Goal: Task Accomplishment & Management: Use online tool/utility

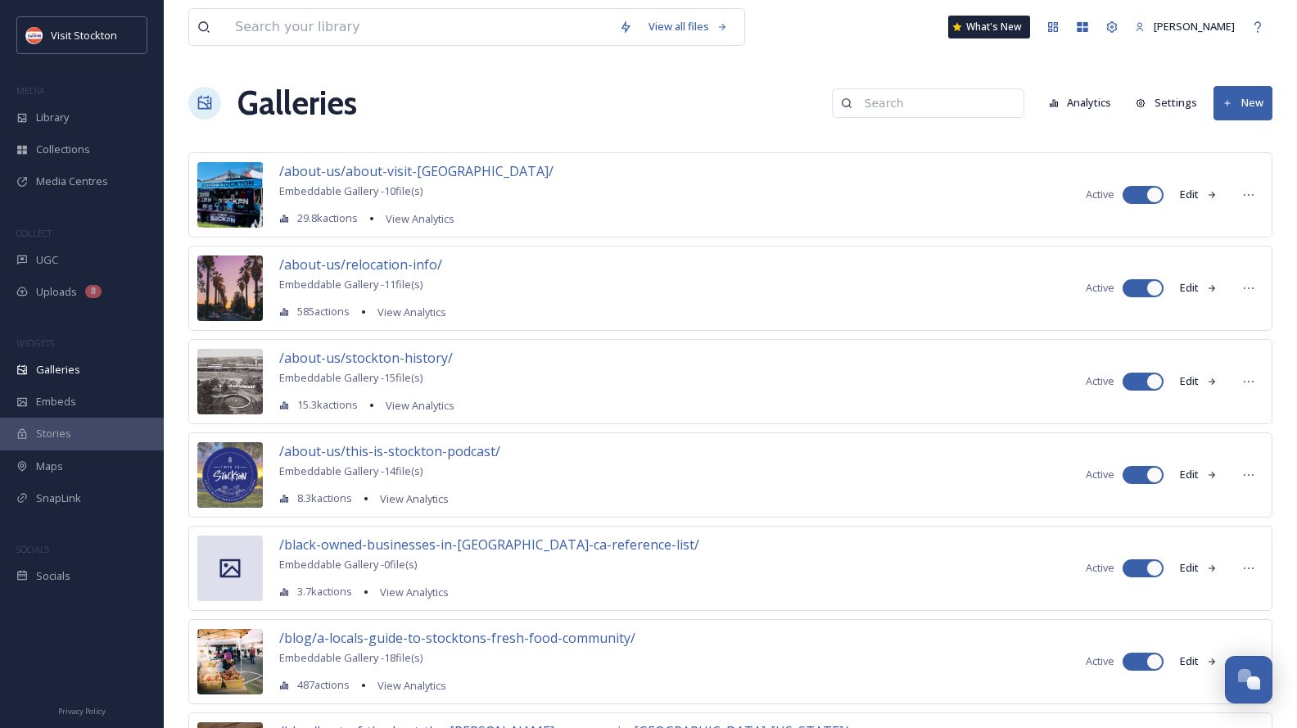
click at [933, 105] on input at bounding box center [935, 103] width 159 height 33
type input "hotels"
click at [942, 138] on span "11 file(s)" at bounding box center [925, 138] width 38 height 16
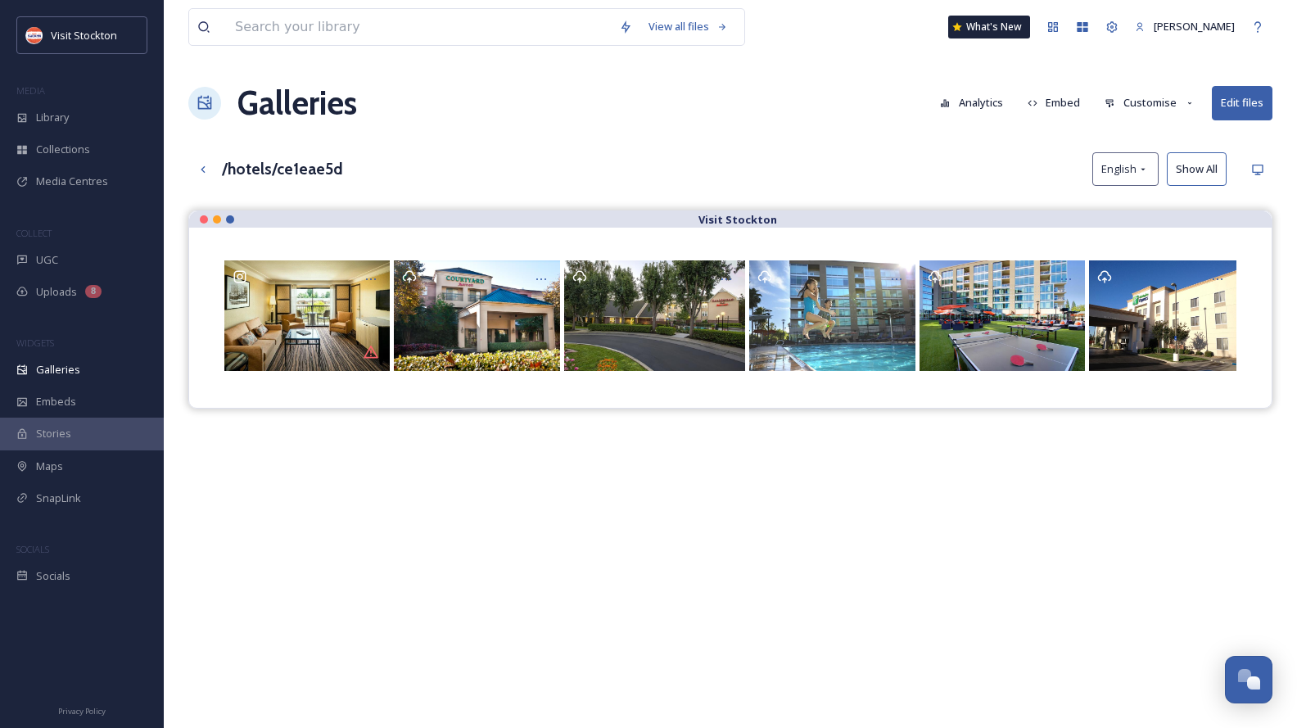
click at [1067, 98] on button "Embed" at bounding box center [1054, 103] width 70 height 32
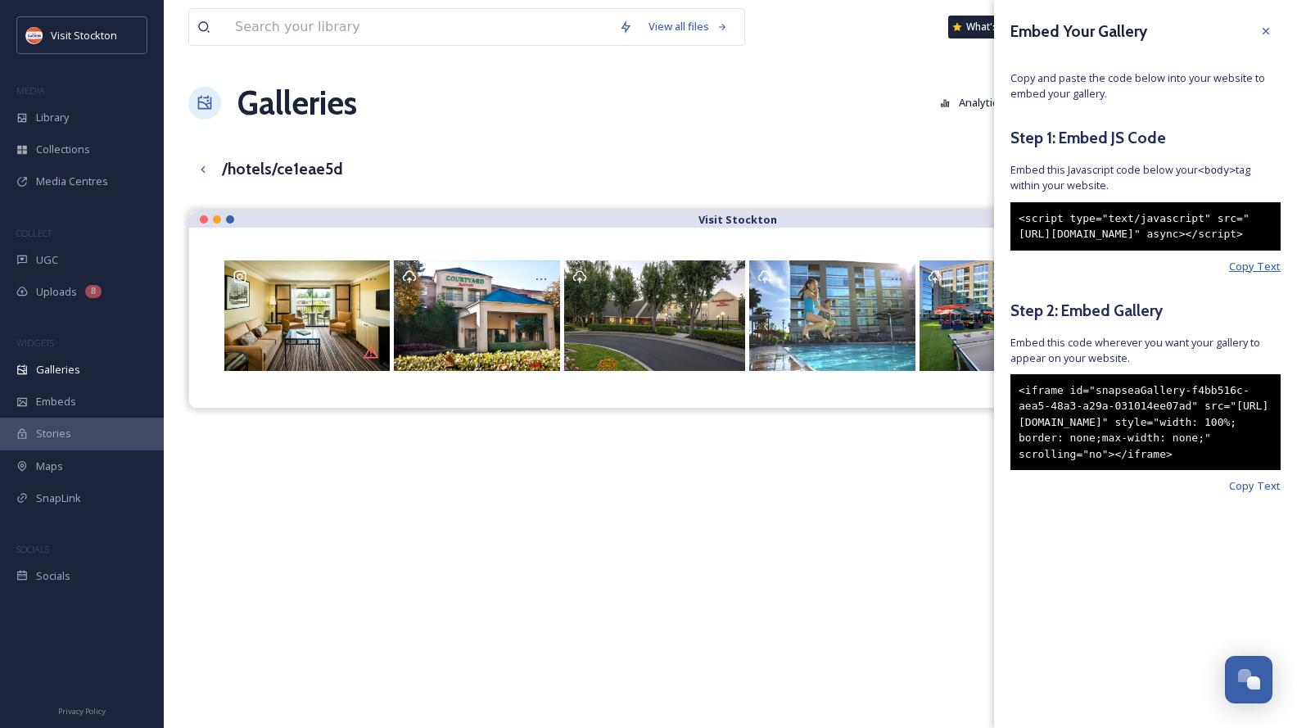
click at [1264, 274] on span "Copy Text" at bounding box center [1255, 267] width 52 height 16
click at [1263, 494] on span "Copy Text" at bounding box center [1255, 486] width 52 height 16
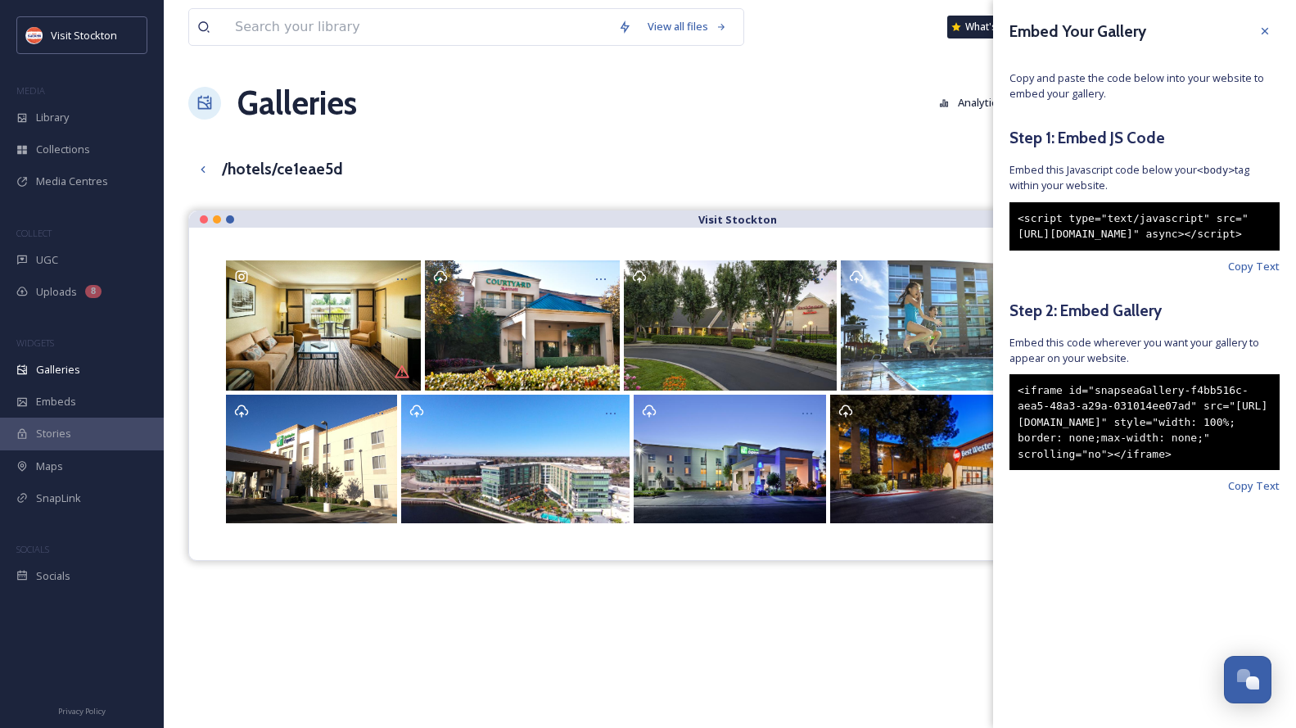
click at [825, 137] on div "View all files What's New [PERSON_NAME] Galleries Analytics Embed Customise Edi…" at bounding box center [730, 481] width 1132 height 963
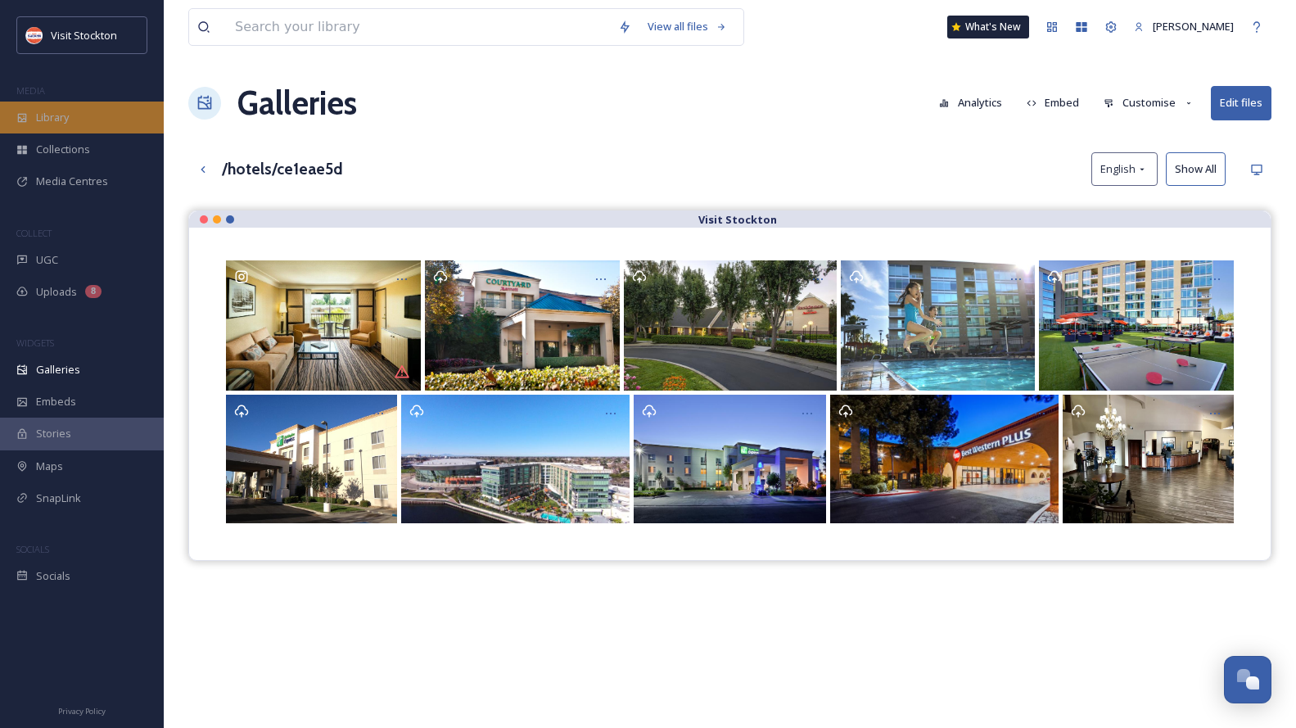
click at [70, 126] on div "Library" at bounding box center [82, 118] width 164 height 32
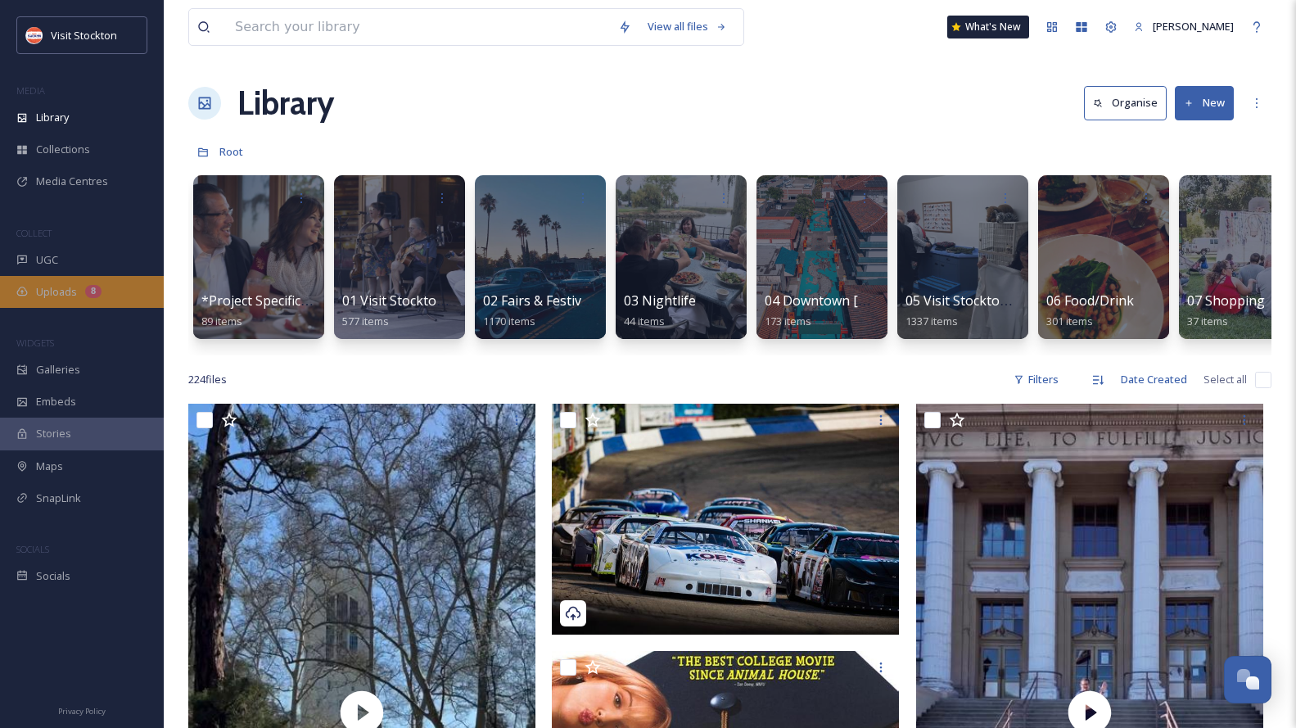
click at [55, 296] on span "Uploads" at bounding box center [56, 292] width 41 height 16
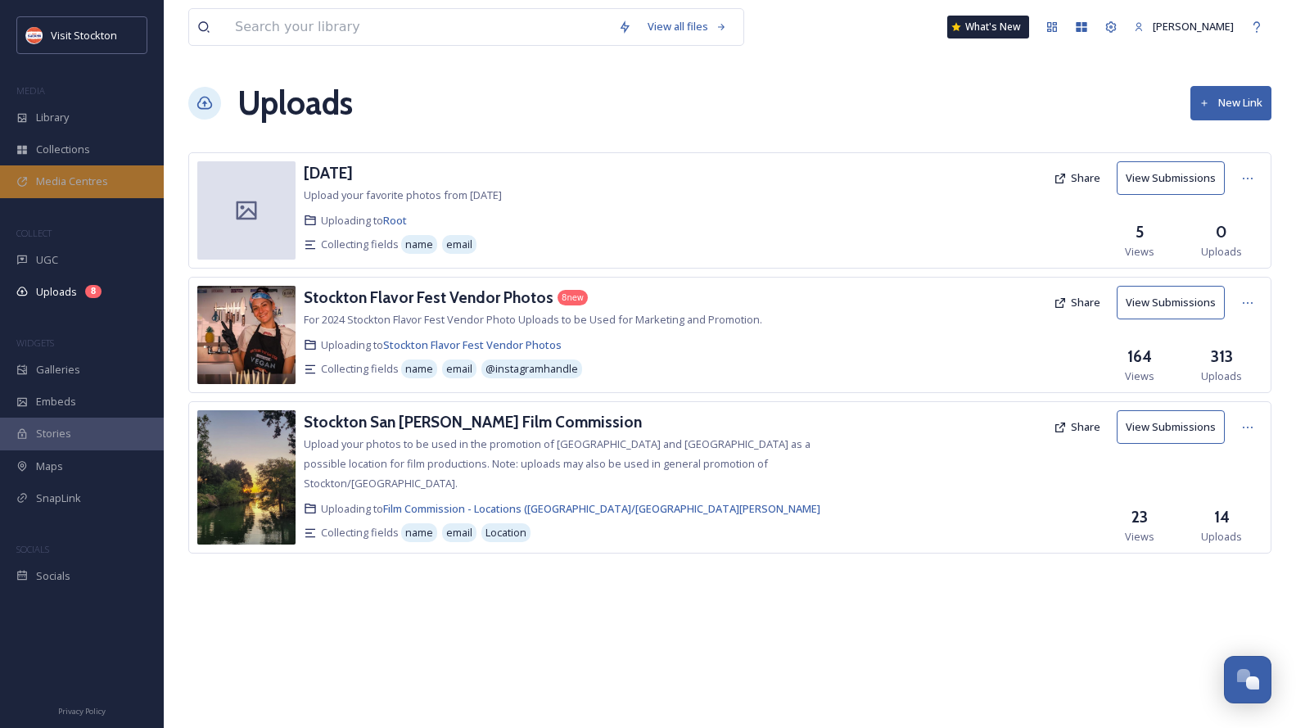
click at [64, 183] on span "Media Centres" at bounding box center [72, 182] width 72 height 16
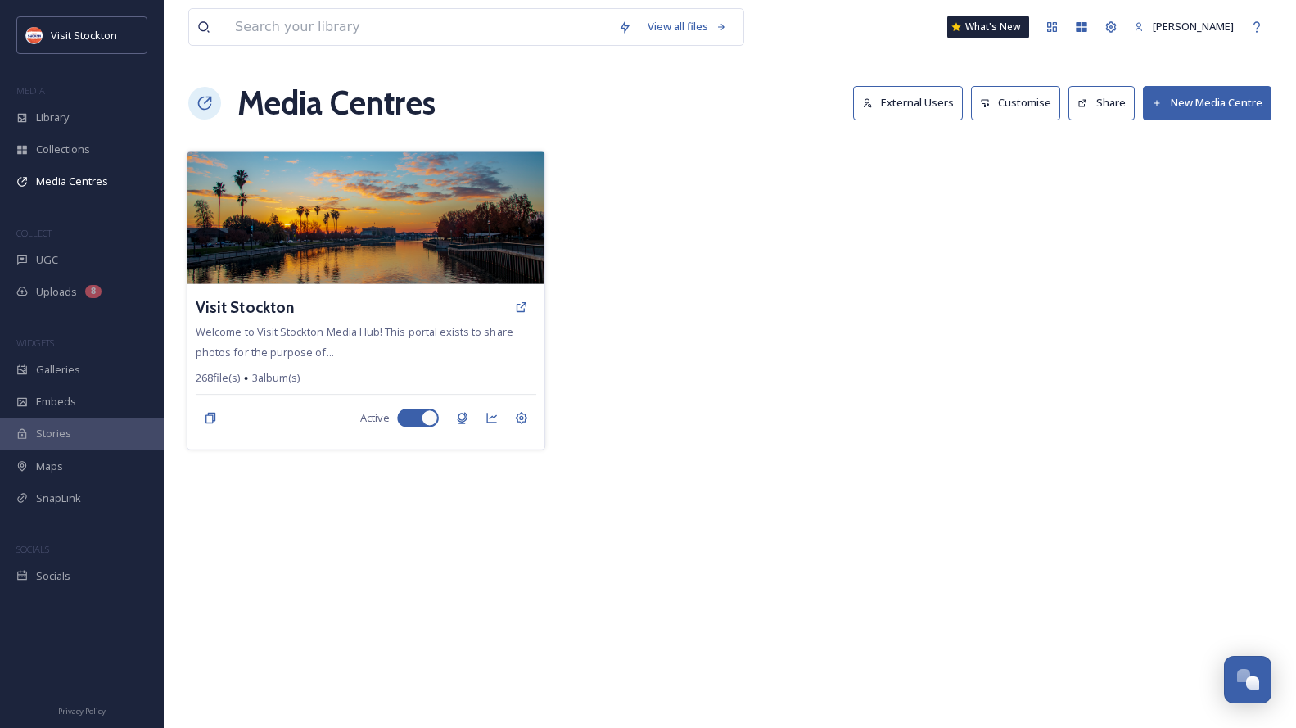
click at [307, 347] on span "Welcome to Visit Stockton Media Hub! This portal exists to share photos for the…" at bounding box center [355, 341] width 318 height 34
click at [307, 346] on span "Welcome to Visit Stockton Media Hub! This portal exists to share photos for the…" at bounding box center [355, 341] width 318 height 34
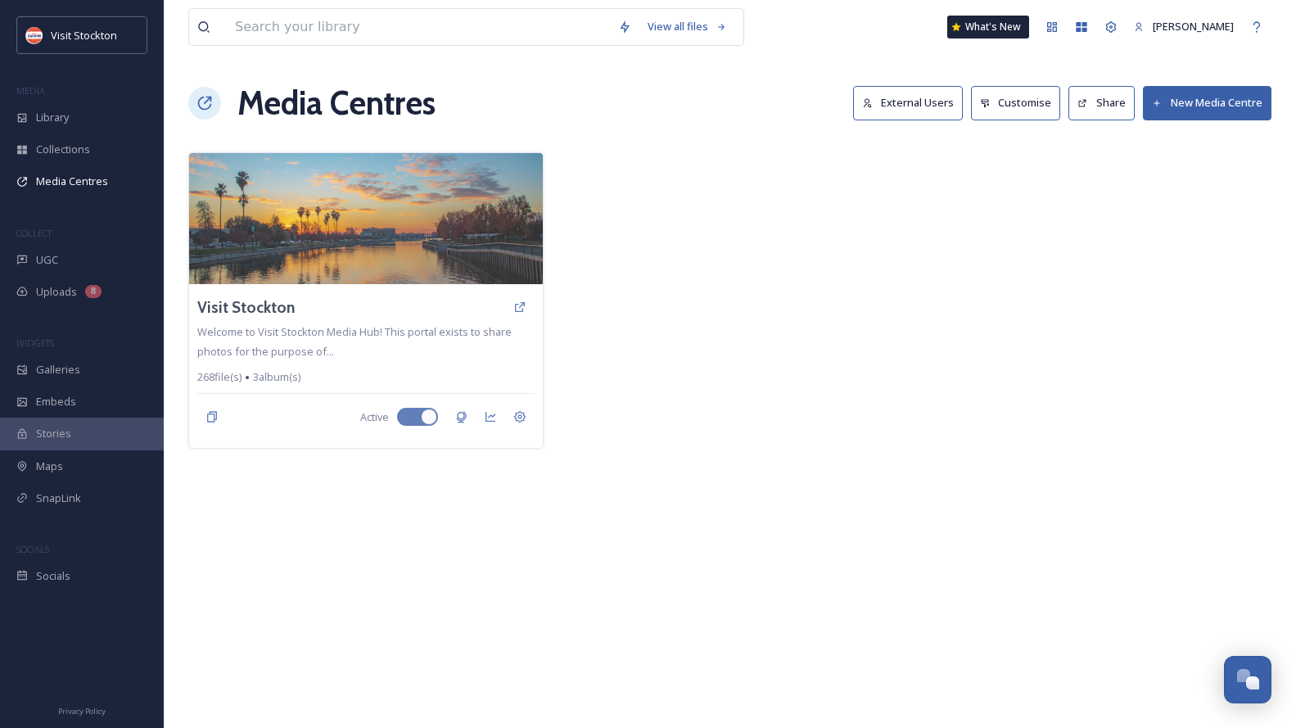
click at [734, 160] on div at bounding box center [729, 300] width 355 height 296
click at [376, 236] on img at bounding box center [366, 218] width 354 height 131
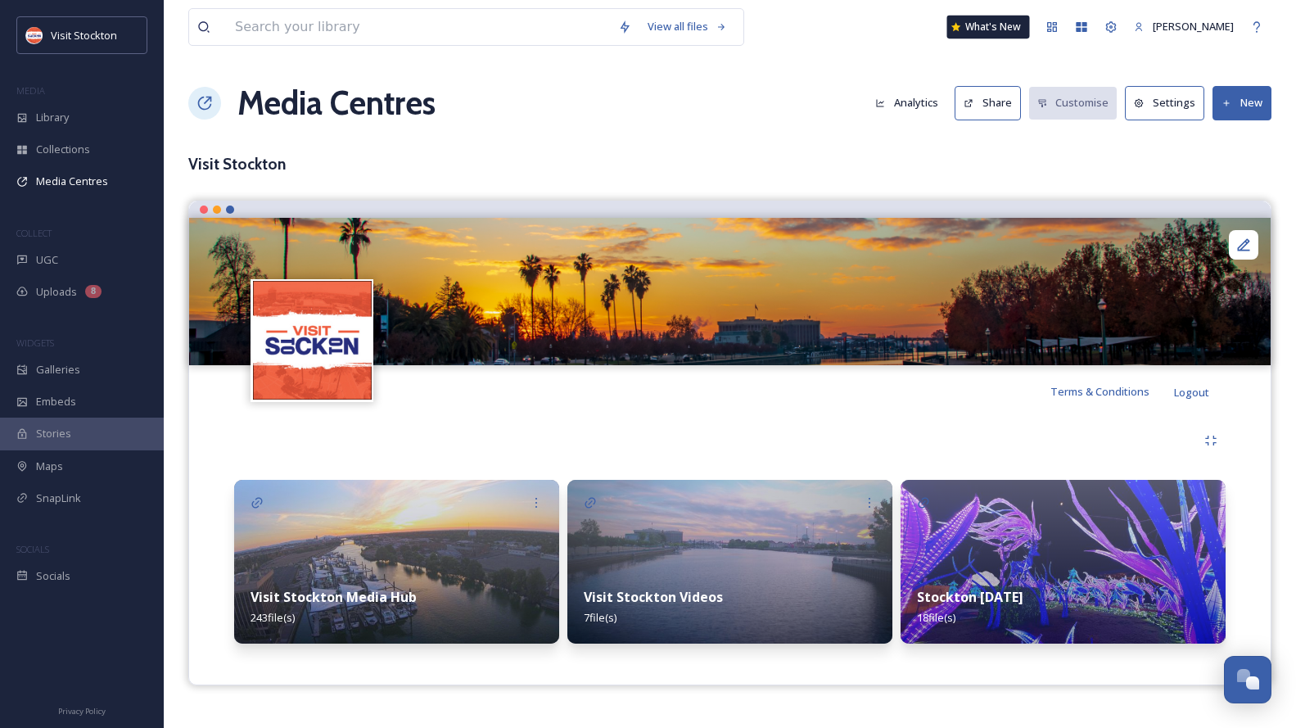
click at [975, 16] on div "What's New" at bounding box center [988, 27] width 83 height 23
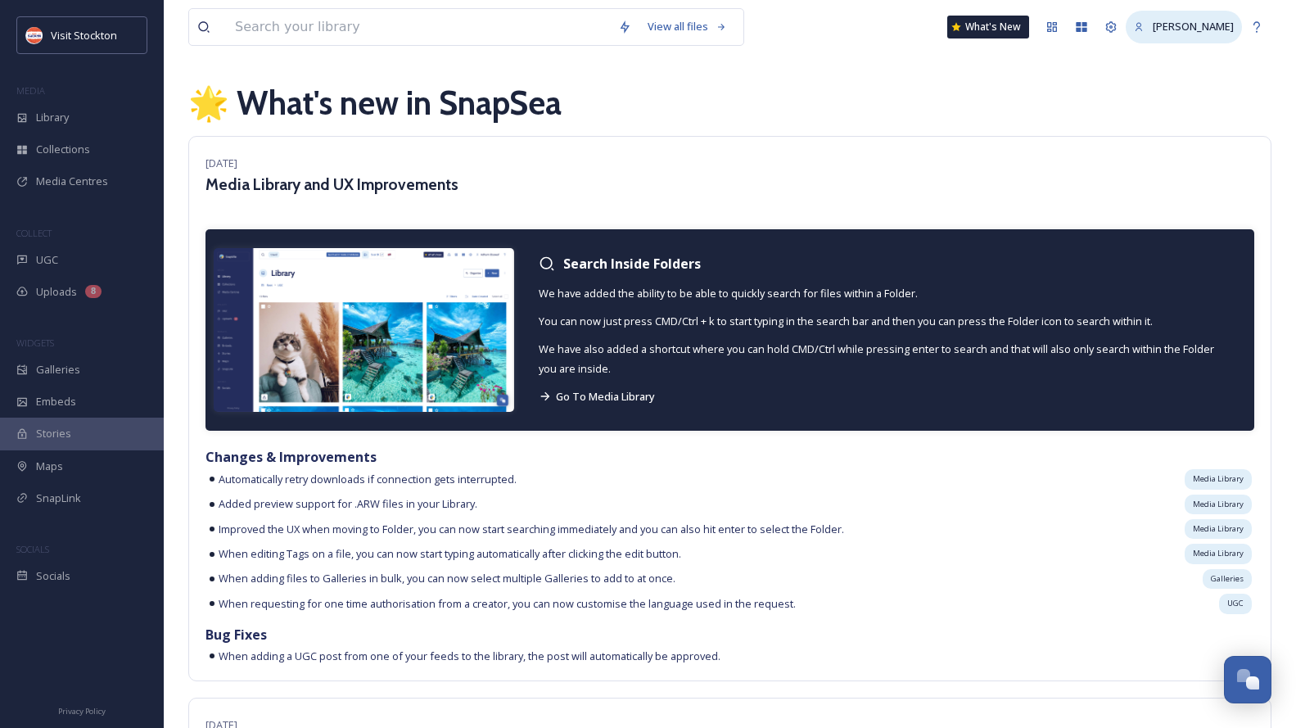
click at [1186, 21] on span "[PERSON_NAME]" at bounding box center [1193, 26] width 81 height 15
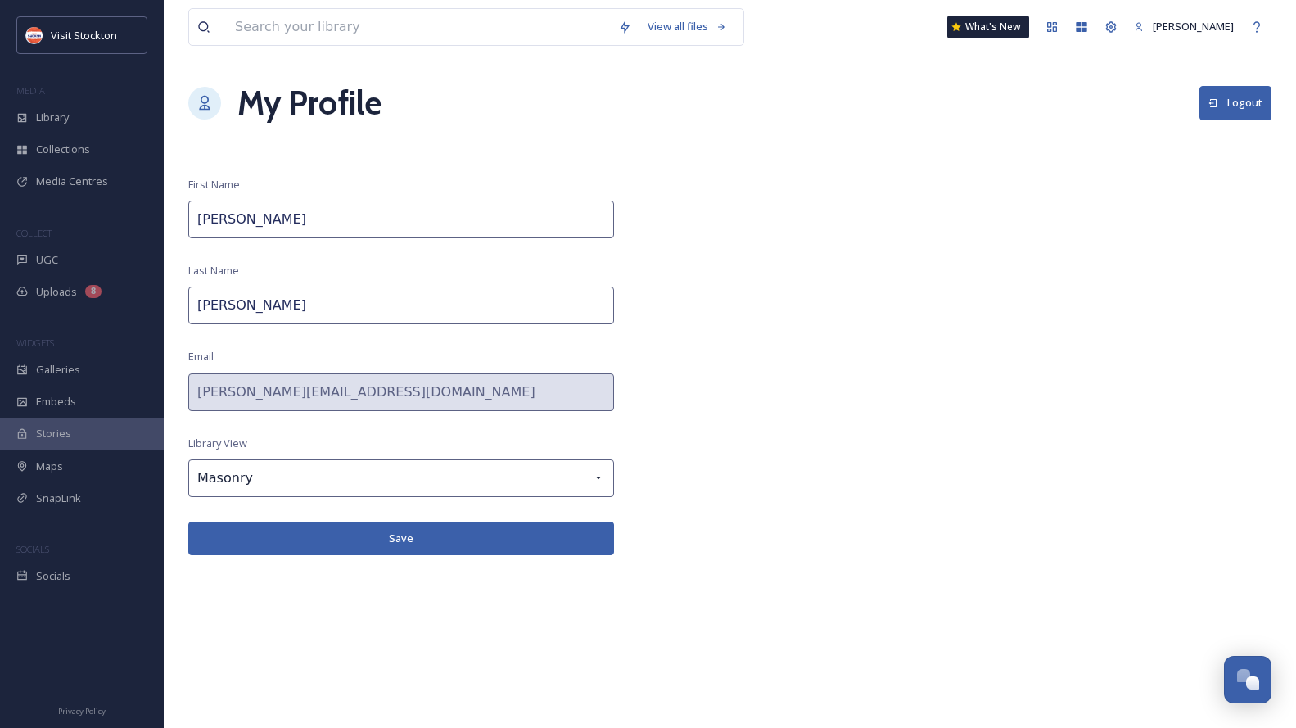
click at [811, 106] on div "My Profile Logout" at bounding box center [729, 103] width 1083 height 49
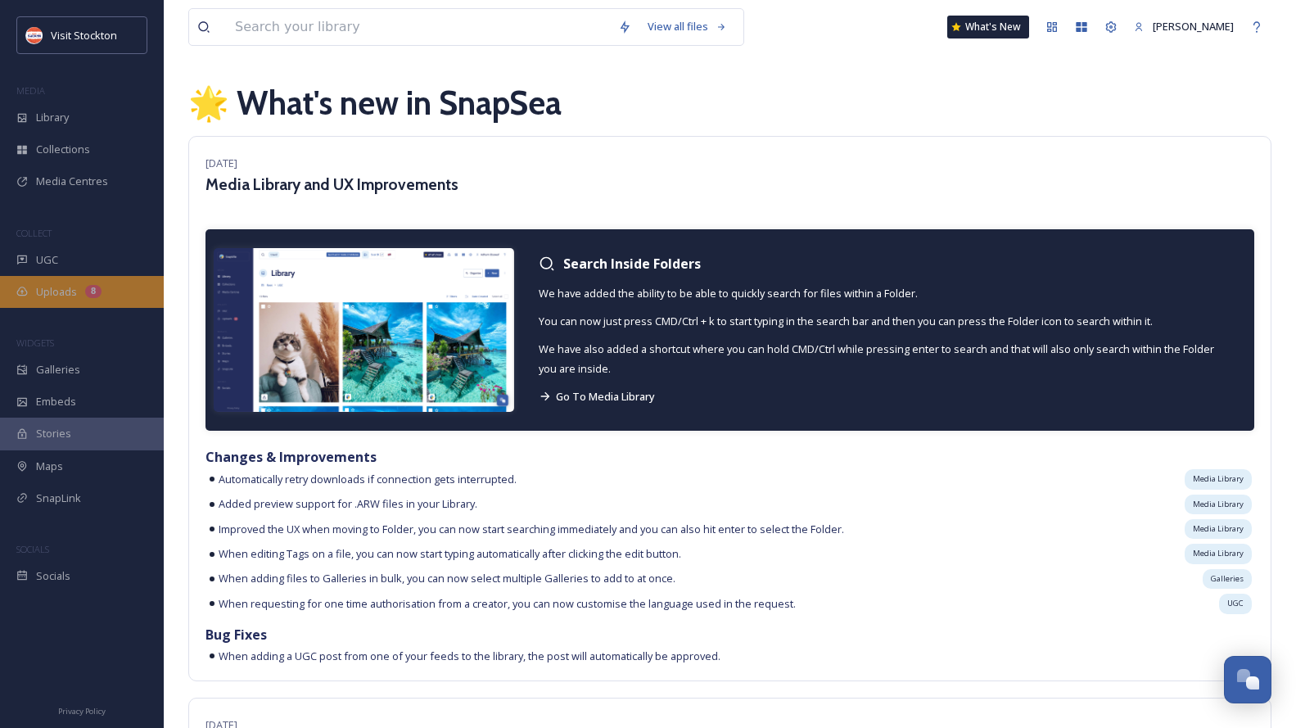
click at [71, 289] on span "Uploads" at bounding box center [56, 292] width 41 height 16
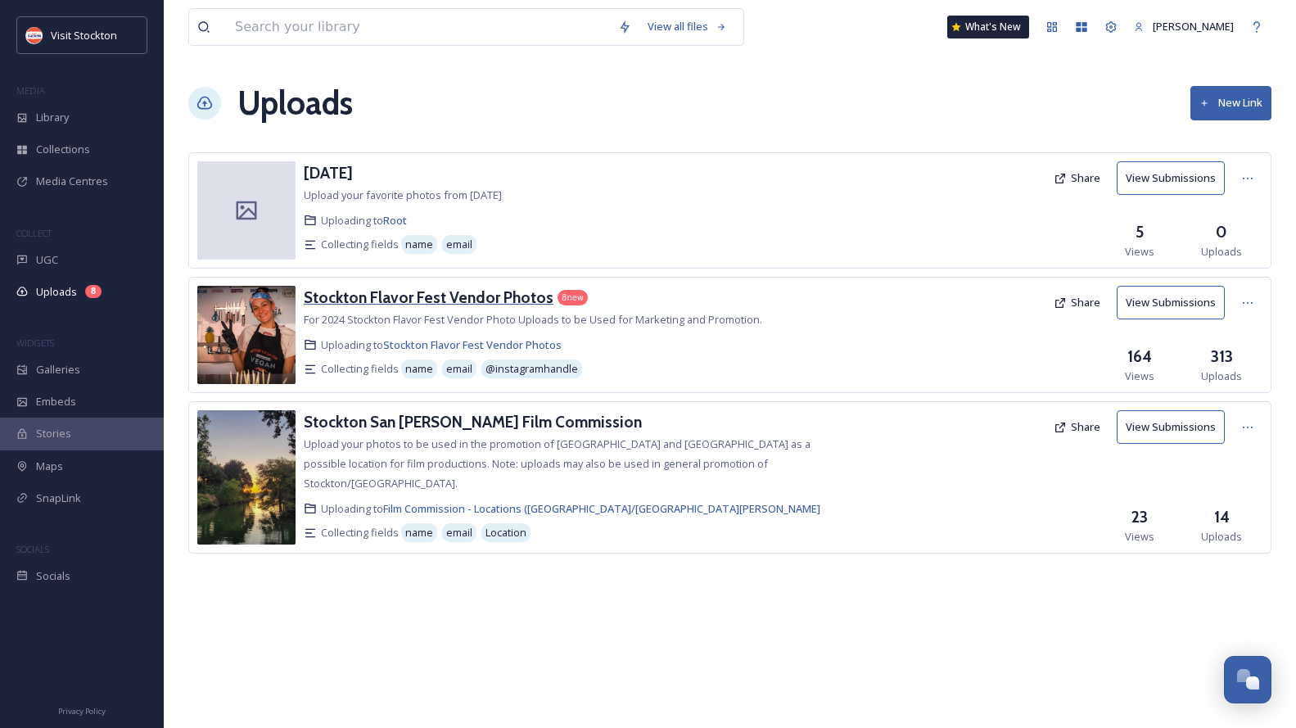
click at [400, 299] on h3 "Stockton Flavor Fest Vendor Photos" at bounding box center [429, 297] width 250 height 20
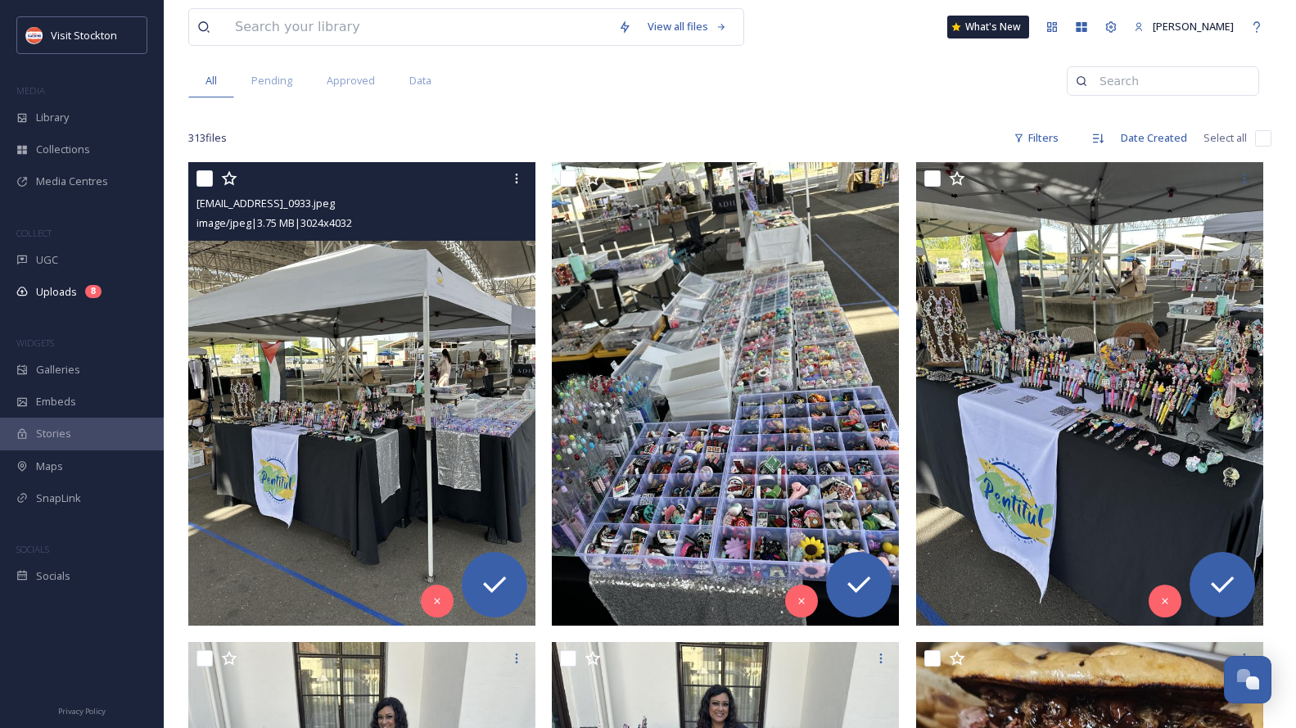
scroll to position [165, 0]
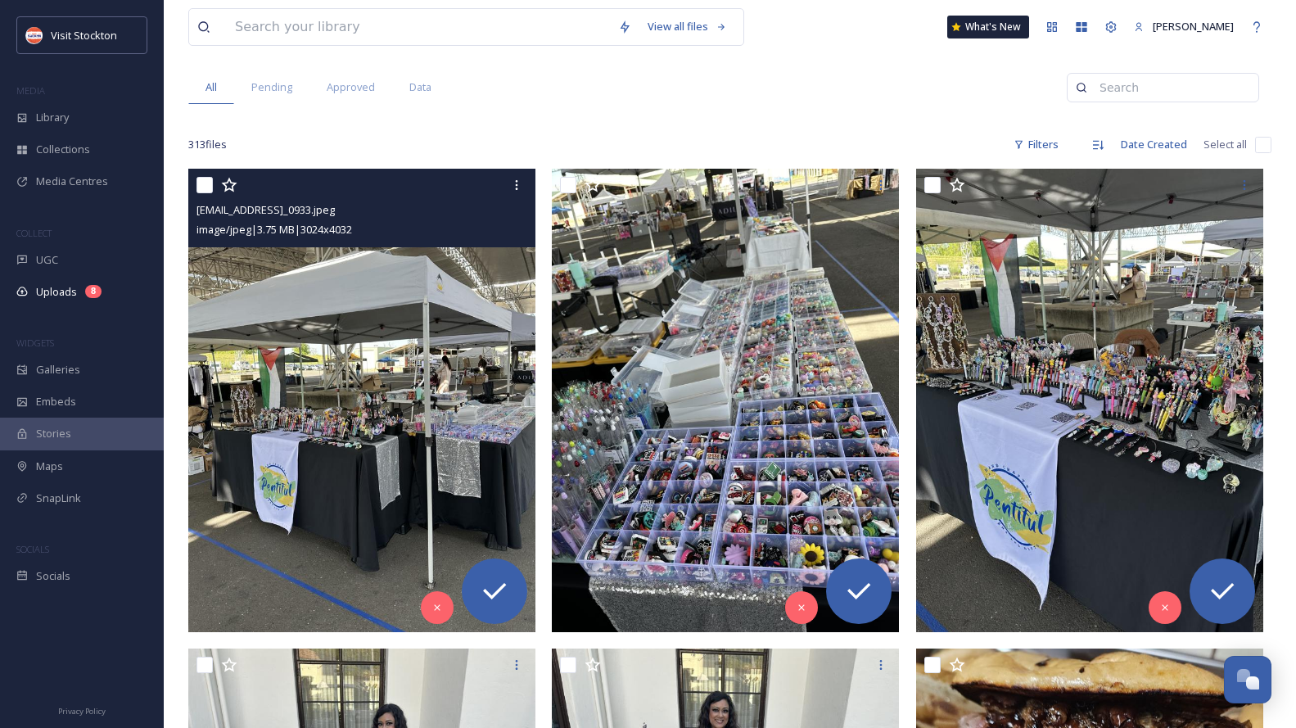
click at [411, 270] on img at bounding box center [361, 400] width 347 height 463
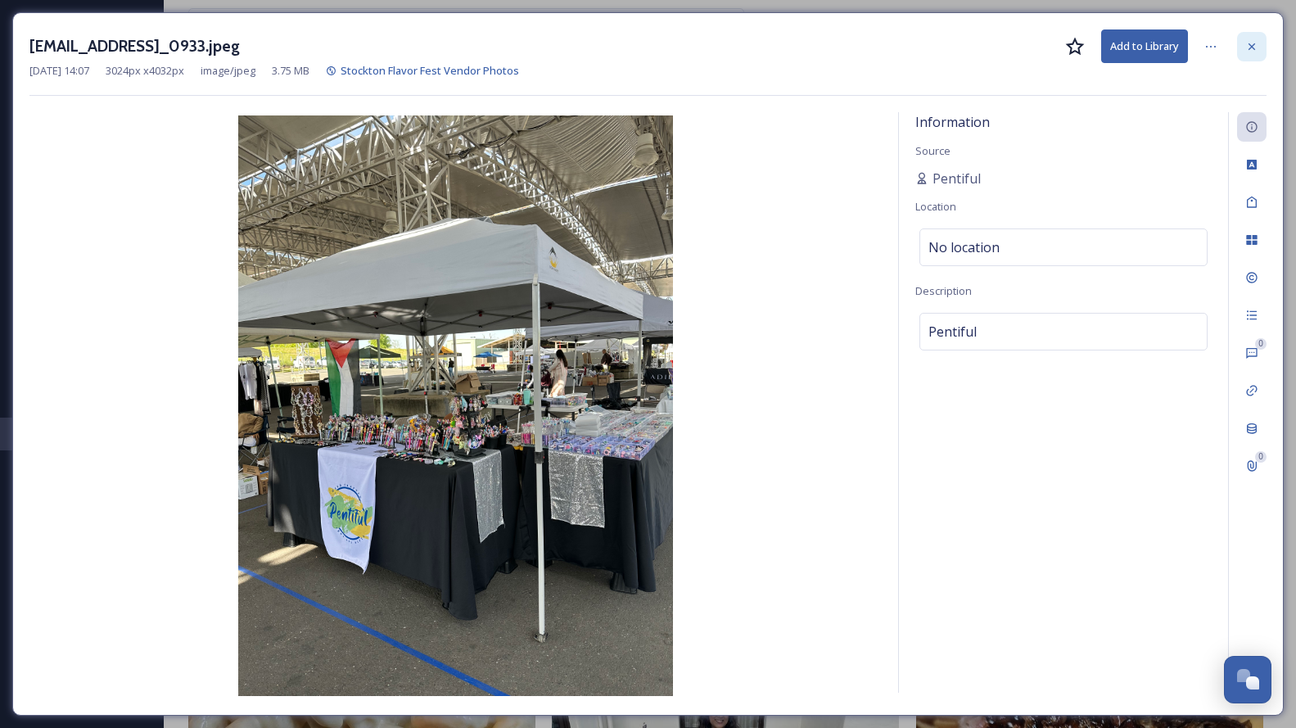
click at [1251, 47] on icon at bounding box center [1252, 46] width 7 height 7
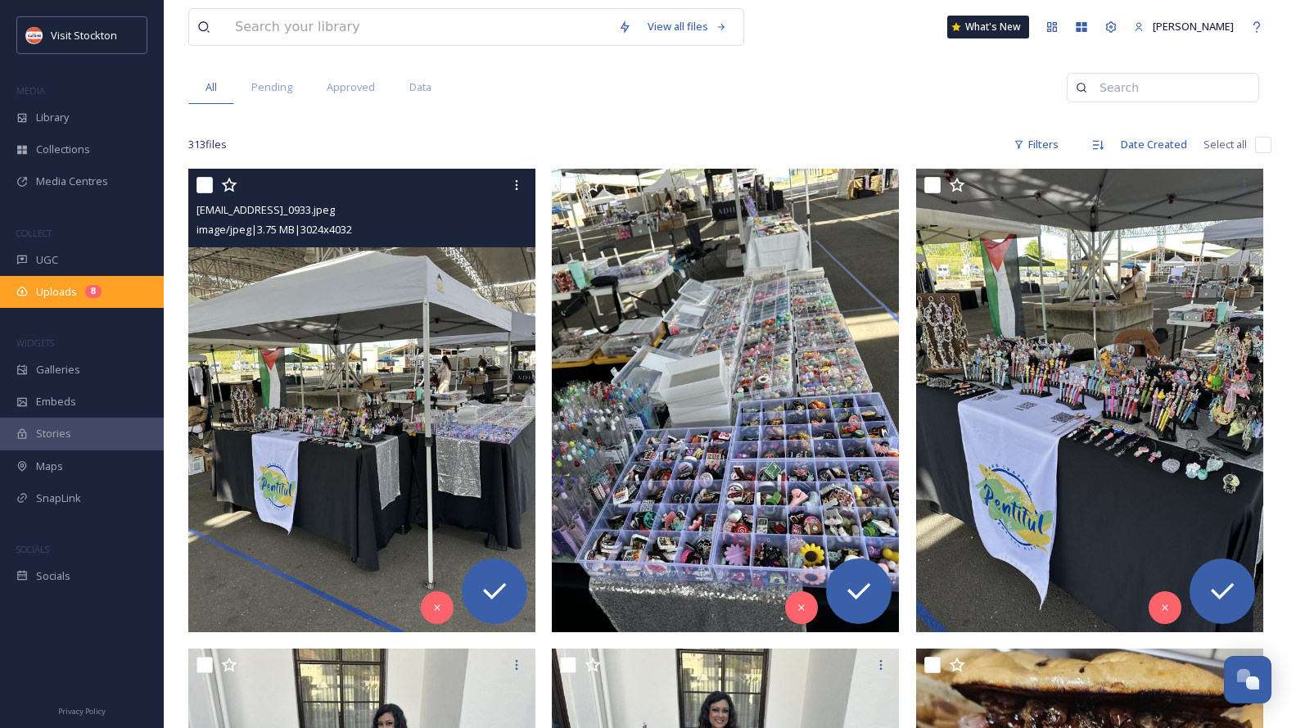
click at [54, 295] on span "Uploads" at bounding box center [56, 292] width 41 height 16
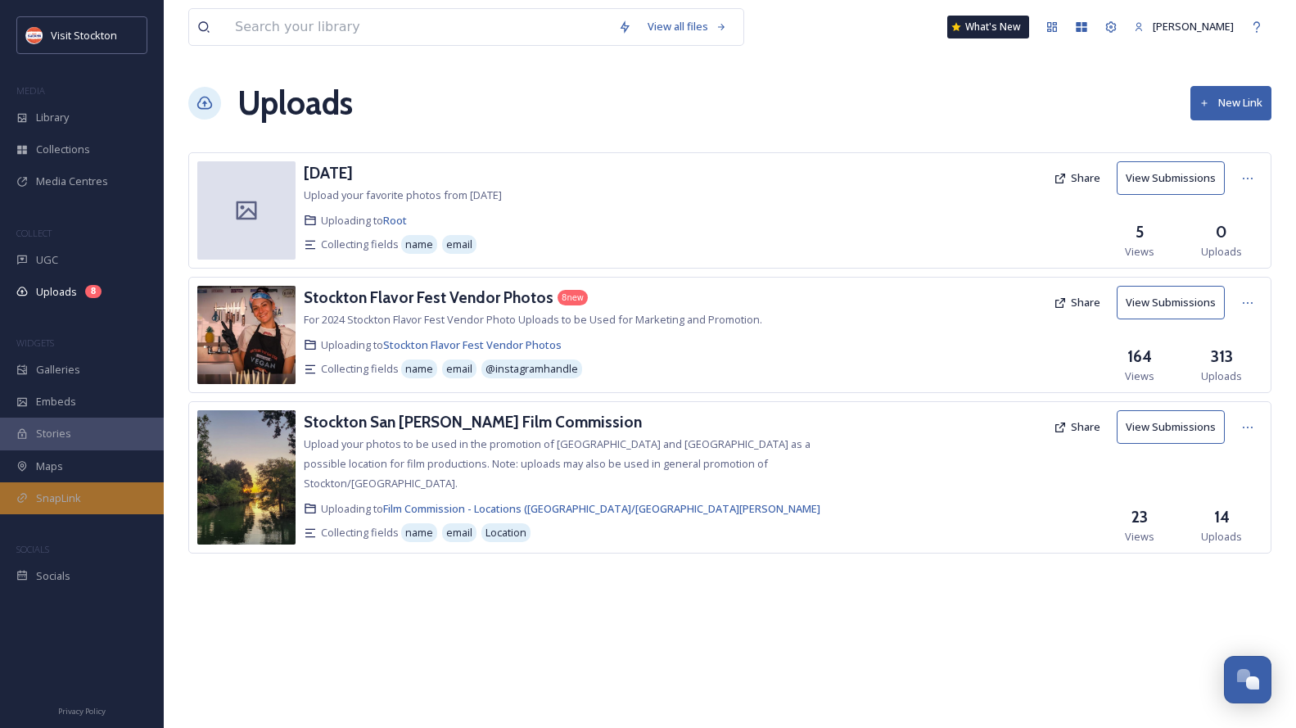
click at [53, 497] on span "SnapLink" at bounding box center [58, 498] width 45 height 16
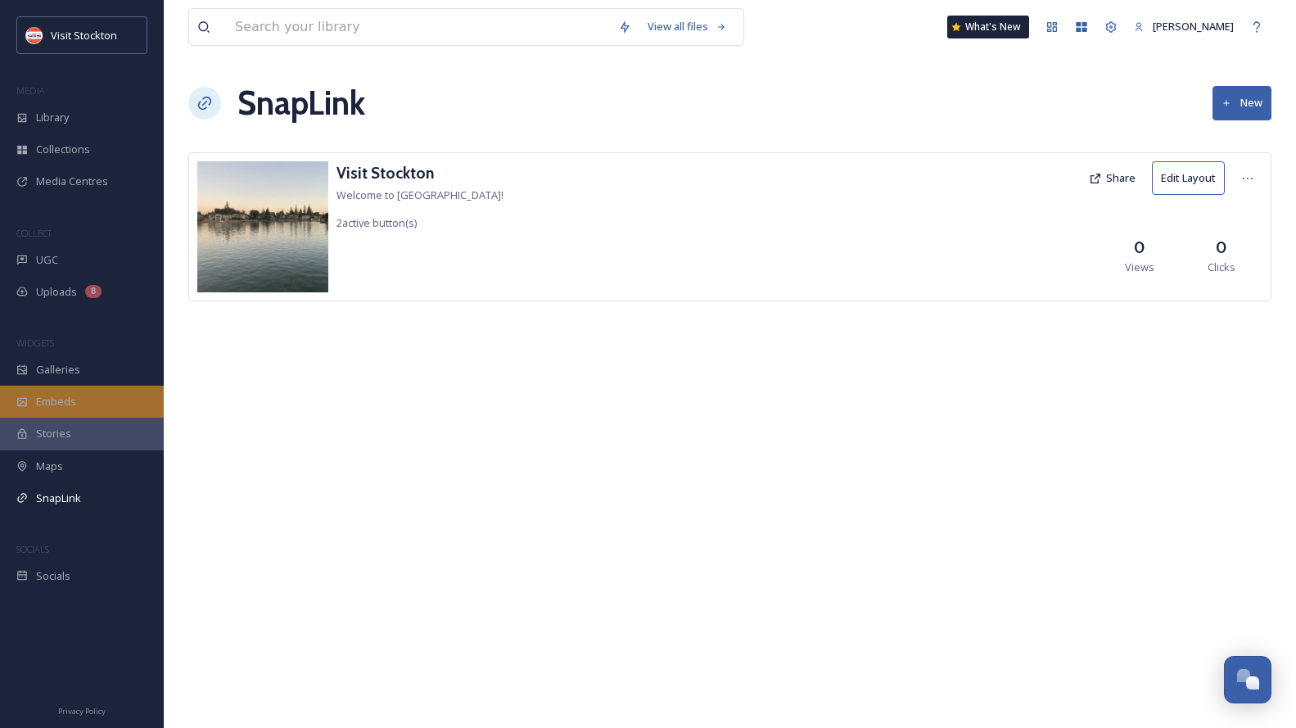
click at [74, 400] on span "Embeds" at bounding box center [56, 402] width 40 height 16
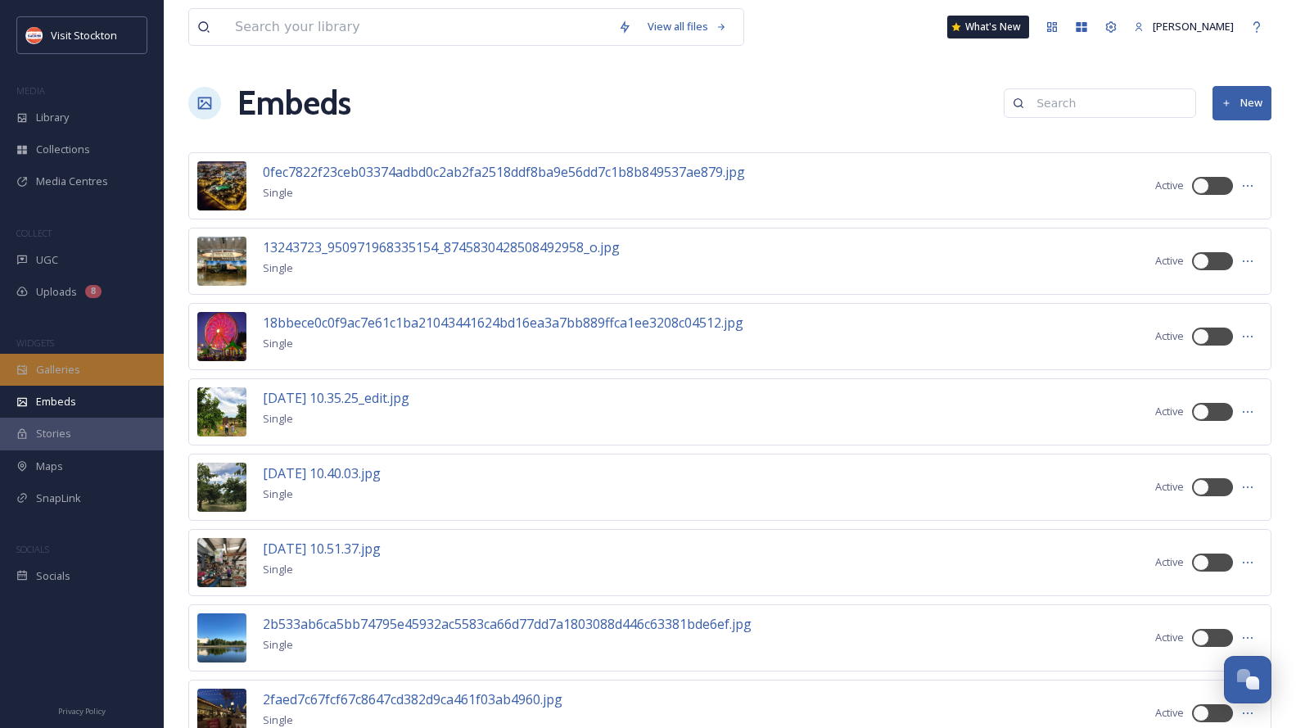
click at [68, 360] on div "Galleries" at bounding box center [82, 370] width 164 height 32
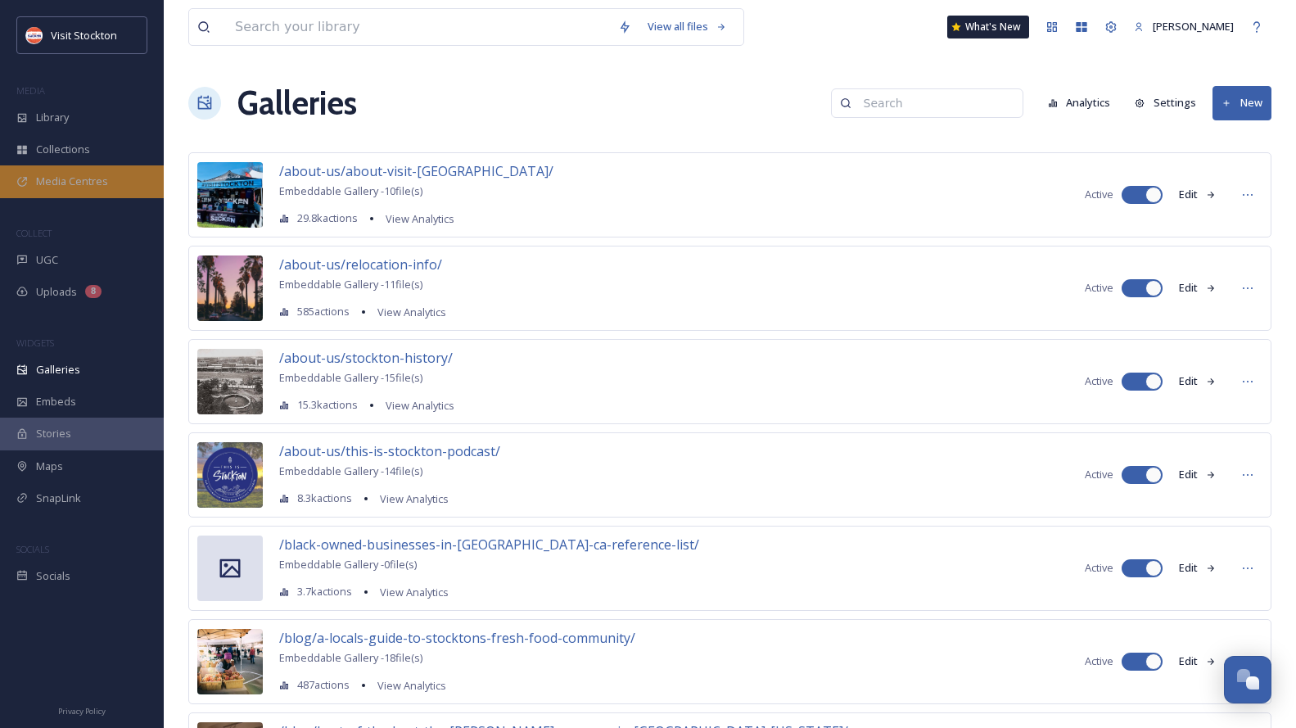
click at [93, 171] on div "Media Centres" at bounding box center [82, 181] width 164 height 32
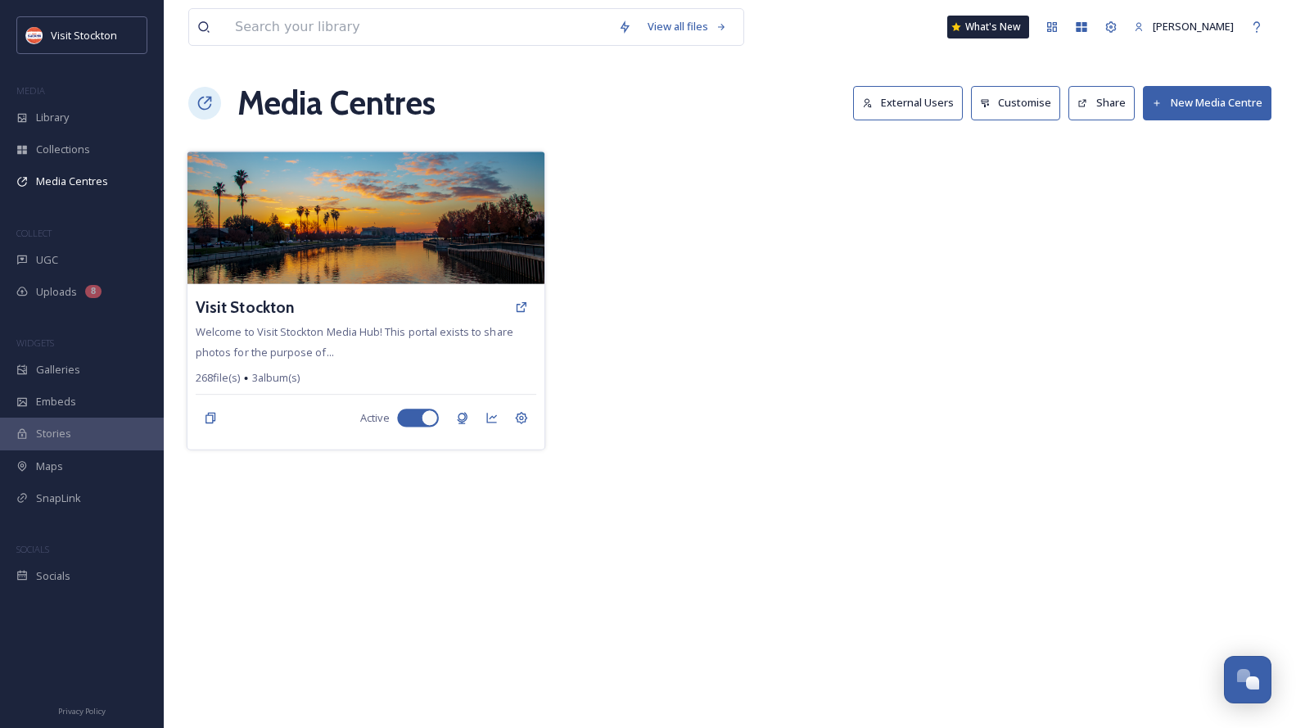
click at [351, 342] on div "Visit Stockton Welcome to Visit Stockton Media Hub! This portal exists to share…" at bounding box center [366, 366] width 358 height 165
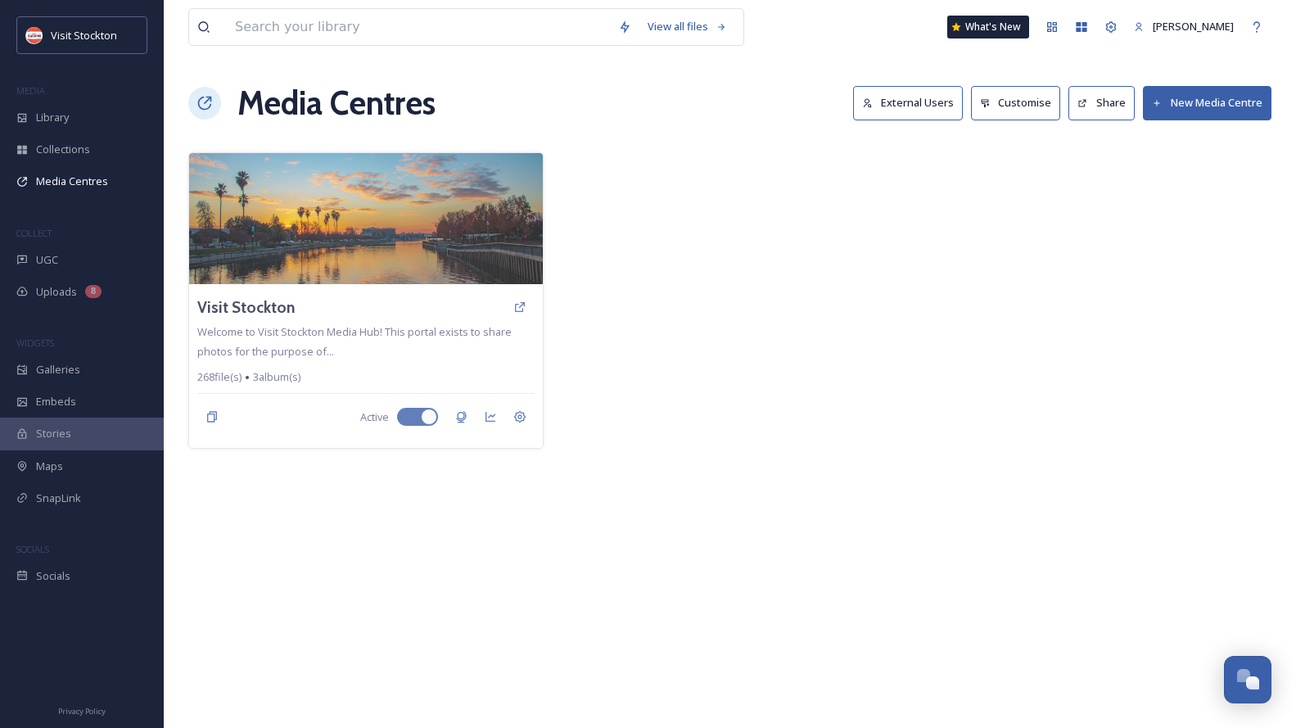
click at [910, 97] on button "External Users" at bounding box center [908, 103] width 110 height 34
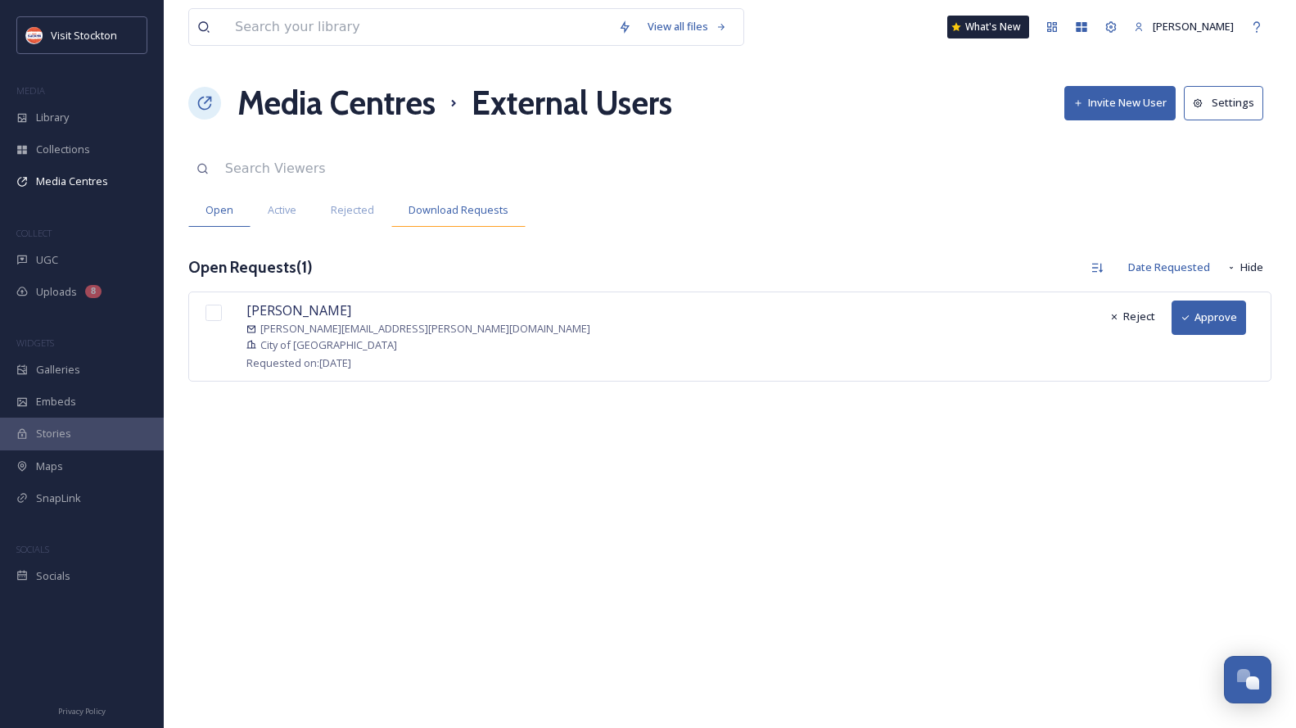
click at [440, 216] on span "Download Requests" at bounding box center [459, 210] width 100 height 16
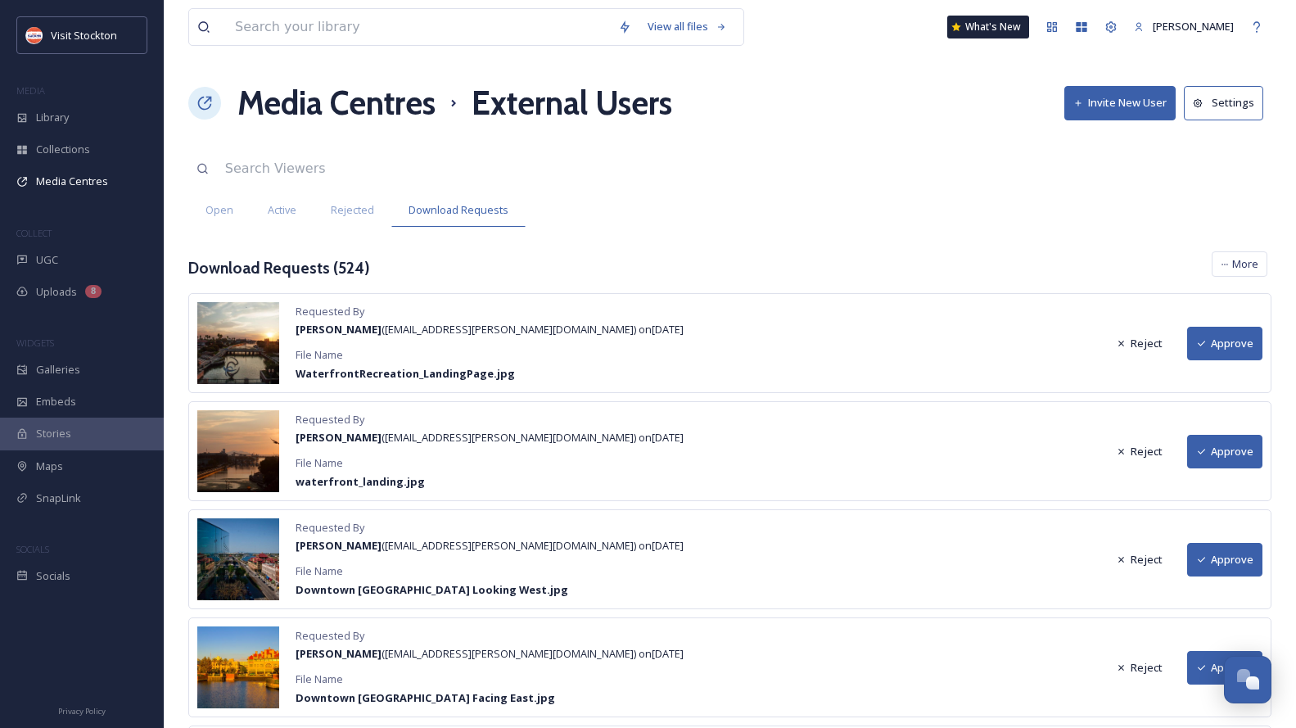
click at [1226, 341] on button "Approve" at bounding box center [1224, 344] width 75 height 34
click at [1233, 445] on button "Approve" at bounding box center [1224, 452] width 75 height 34
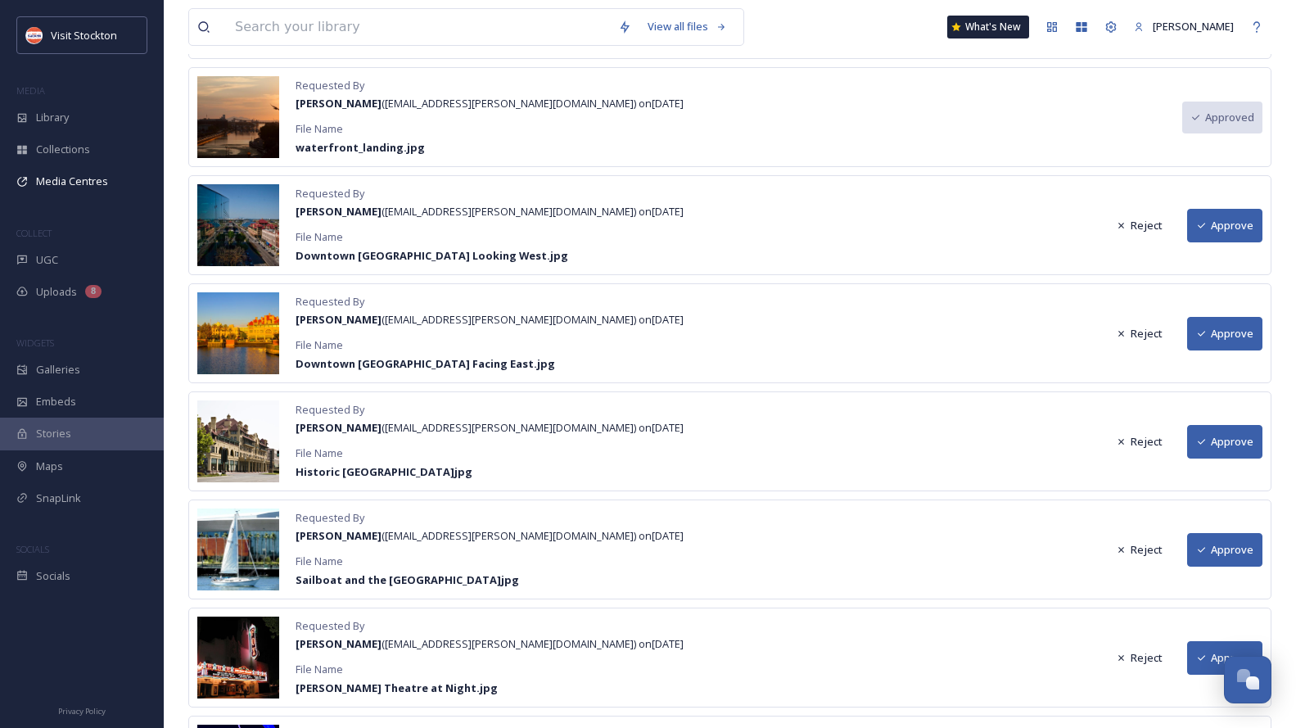
scroll to position [337, 0]
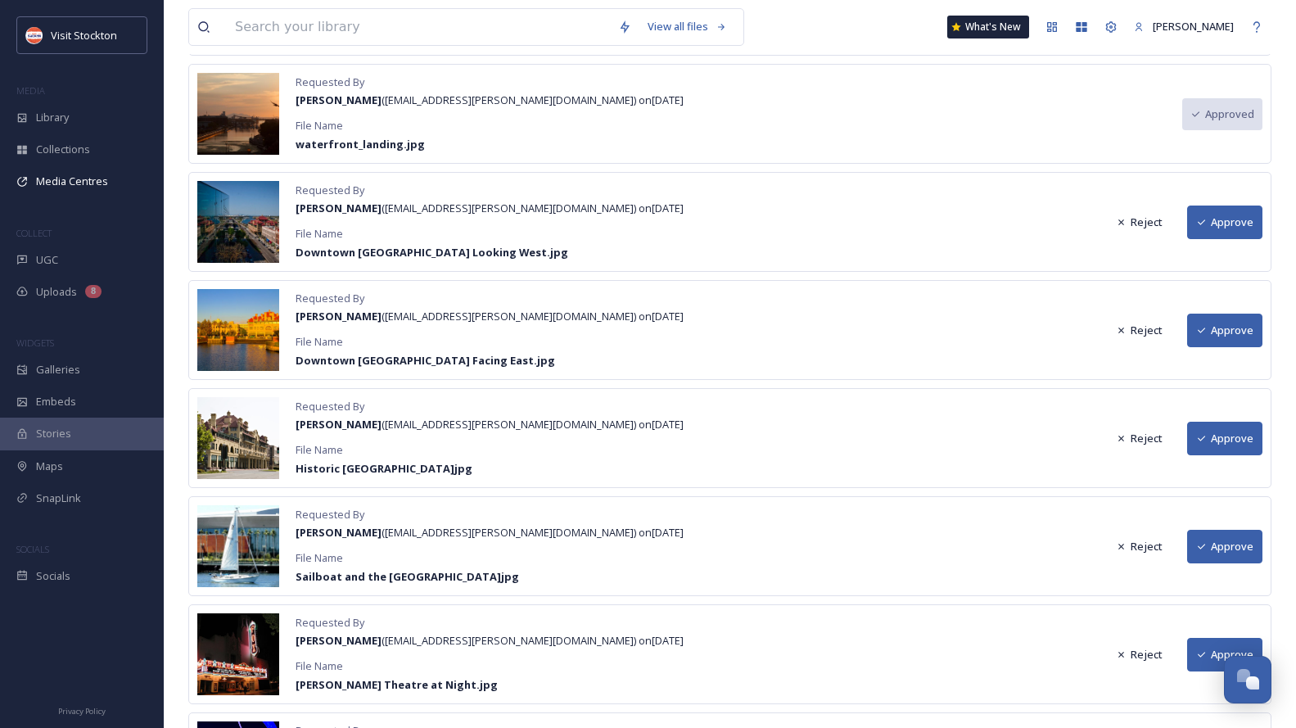
click at [1236, 223] on button "Approve" at bounding box center [1224, 223] width 75 height 34
click at [1243, 332] on button "Approve" at bounding box center [1224, 331] width 75 height 34
click at [1232, 436] on button "Approve" at bounding box center [1224, 439] width 75 height 34
click at [1222, 320] on button "Approve" at bounding box center [1224, 331] width 75 height 34
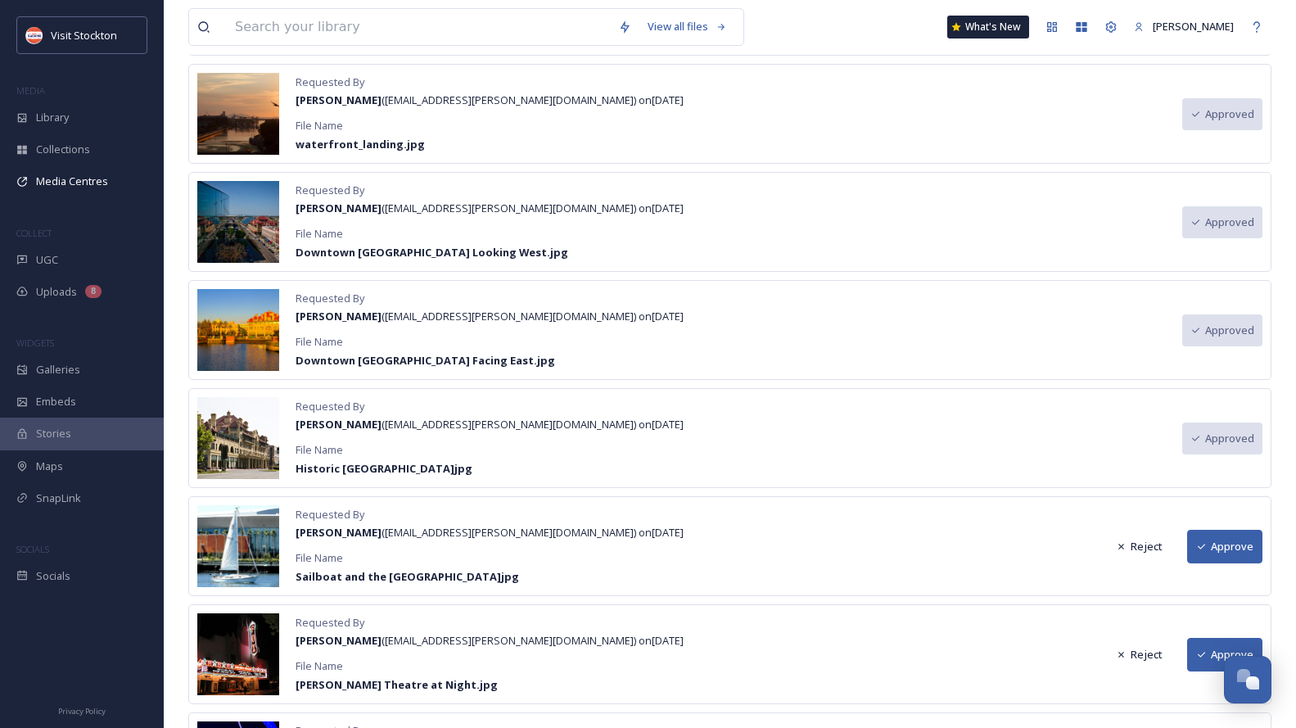
click at [1199, 563] on div "Requested By [PERSON_NAME] ( [PERSON_NAME][EMAIL_ADDRESS][PERSON_NAME][DOMAIN_N…" at bounding box center [729, 546] width 1083 height 100
click at [1208, 553] on button "Approve" at bounding box center [1224, 547] width 75 height 34
click at [1207, 661] on button "Approve" at bounding box center [1224, 655] width 75 height 34
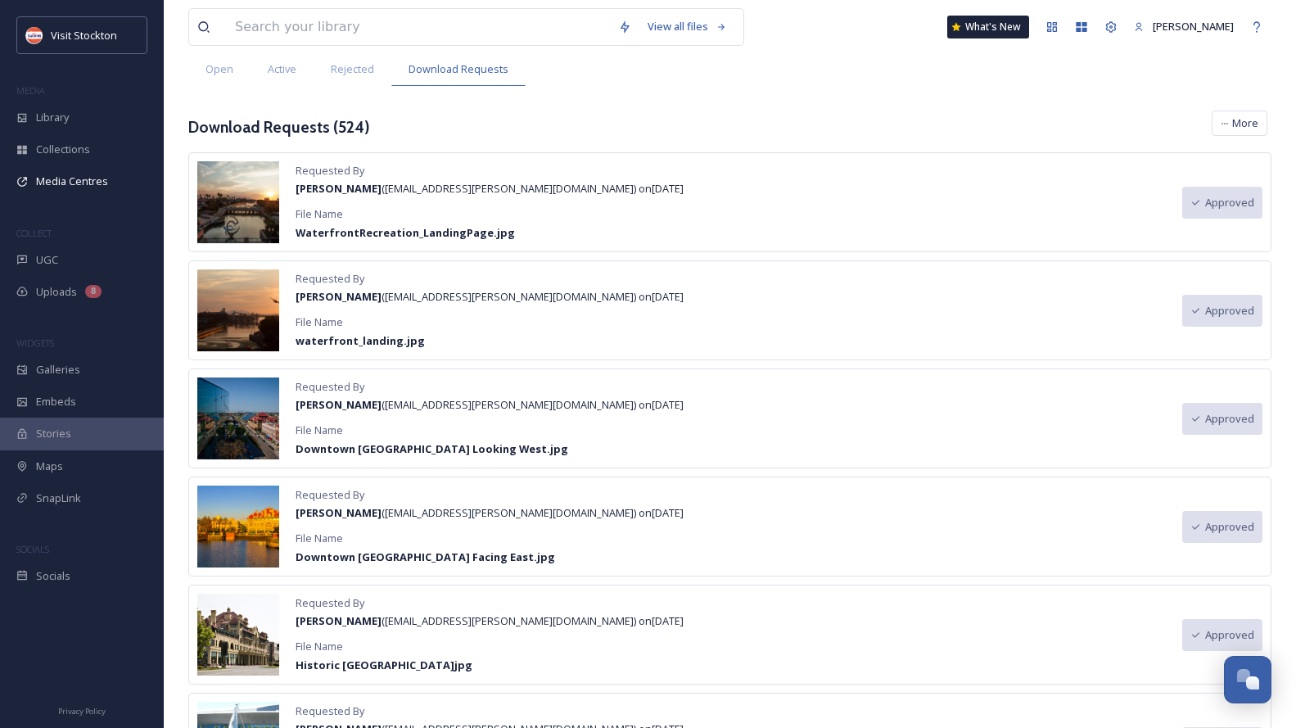
scroll to position [0, 0]
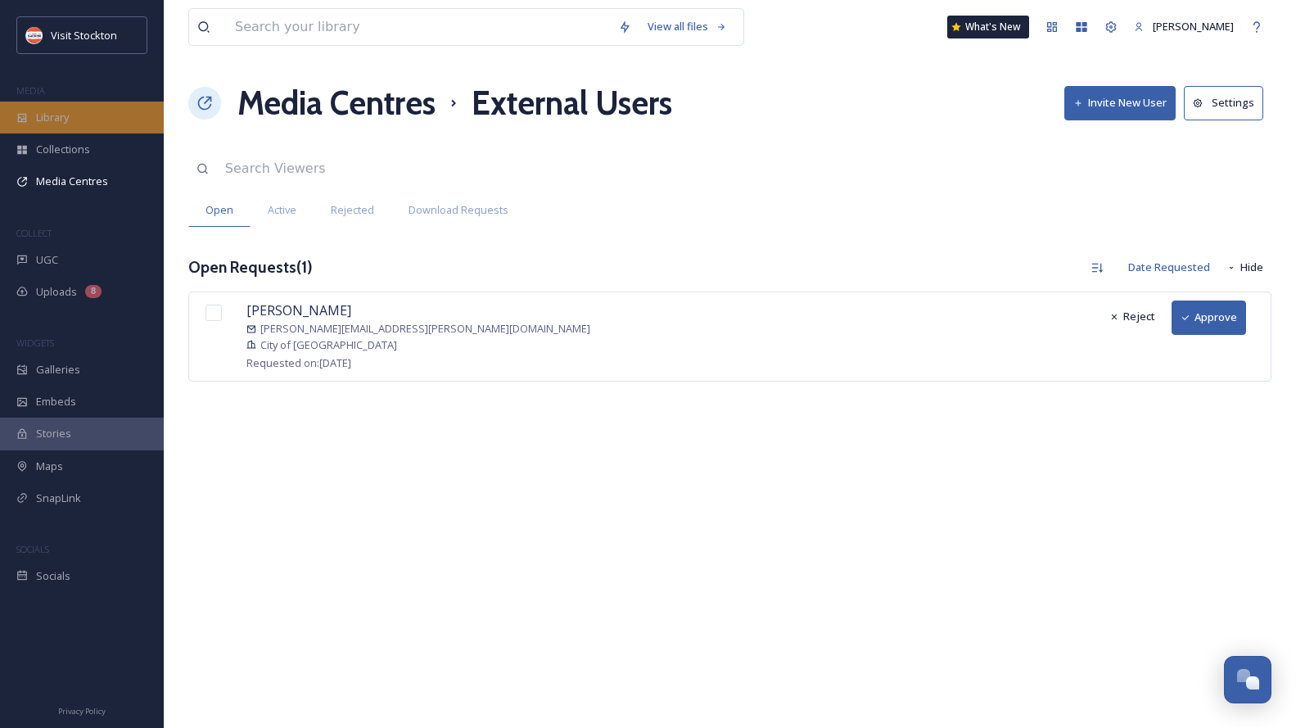
click at [65, 111] on span "Library" at bounding box center [52, 118] width 33 height 16
